Goal: Task Accomplishment & Management: Complete application form

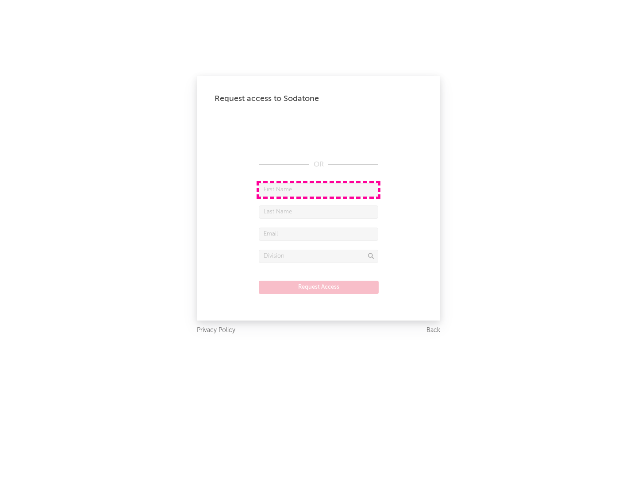
click at [319, 189] on input "text" at bounding box center [319, 189] width 120 height 13
type input "[PERSON_NAME]"
click at [319, 212] on input "text" at bounding box center [319, 211] width 120 height 13
type input "[PERSON_NAME]"
click at [319, 234] on input "text" at bounding box center [319, 234] width 120 height 13
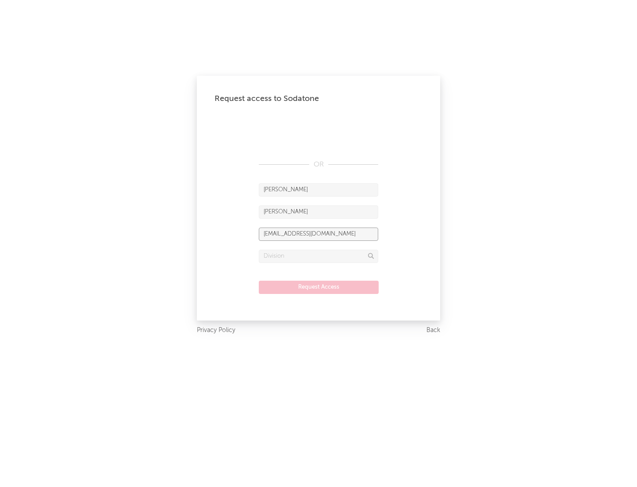
type input "[EMAIL_ADDRESS][DOMAIN_NAME]"
click at [319, 256] on input "text" at bounding box center [319, 256] width 120 height 13
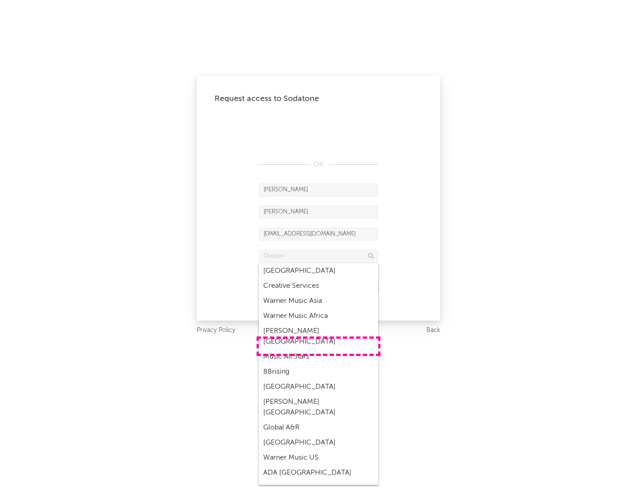
click at [319, 349] on div "Music All Stars" at bounding box center [319, 356] width 120 height 15
type input "Music All Stars"
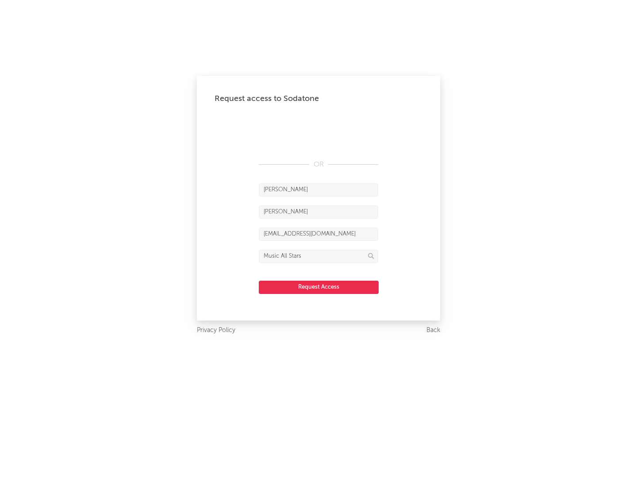
click at [319, 287] on button "Request Access" at bounding box center [319, 287] width 120 height 13
